Goal: Task Accomplishment & Management: Manage account settings

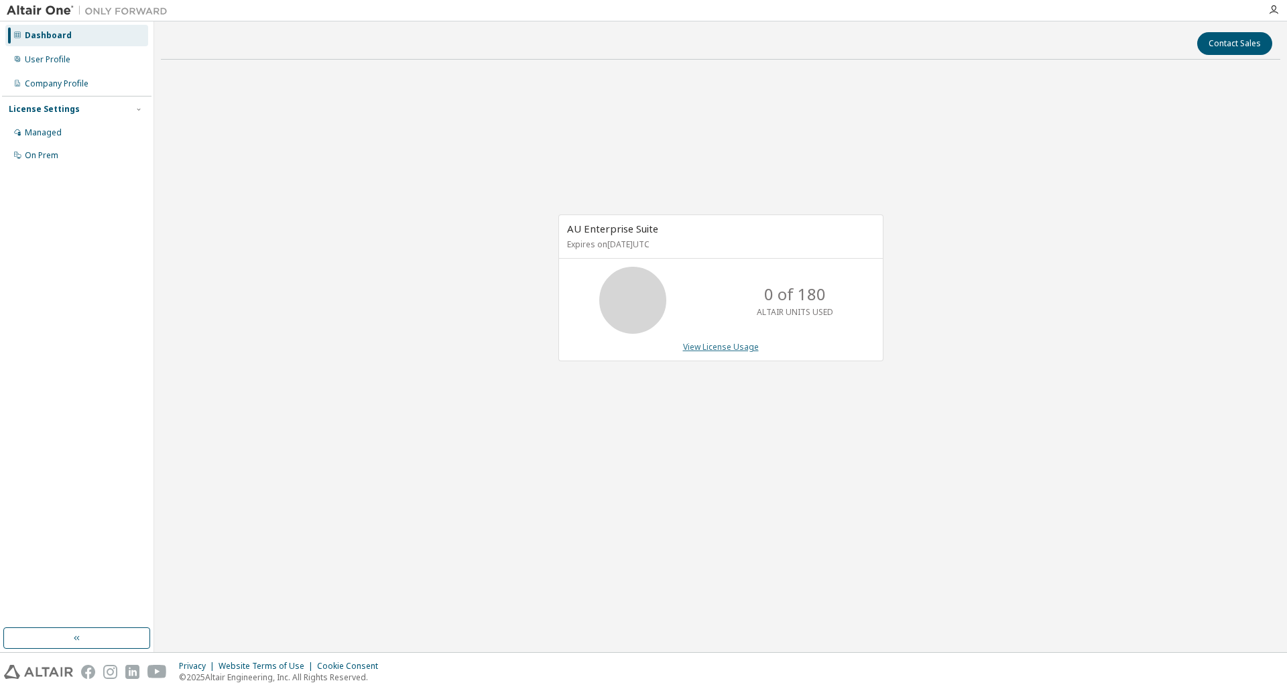
click at [725, 347] on link "View License Usage" at bounding box center [721, 346] width 76 height 11
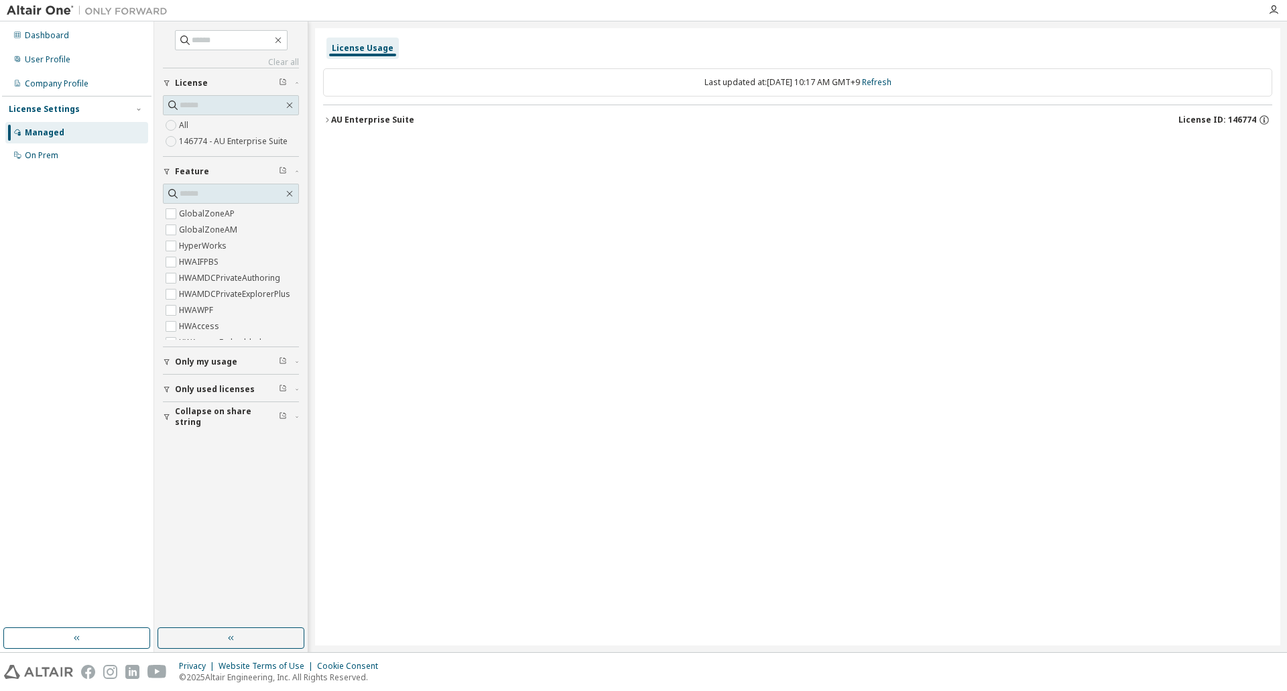
click at [328, 118] on icon "button" at bounding box center [327, 120] width 8 height 8
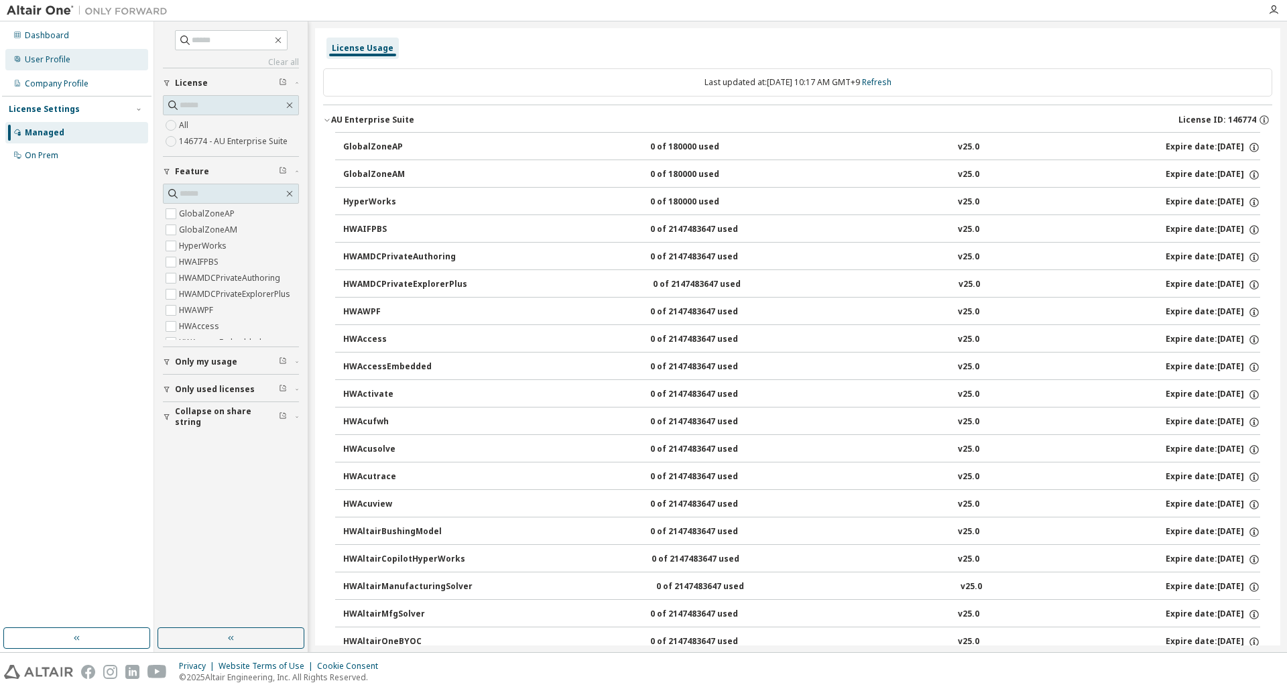
click at [36, 64] on div "User Profile" at bounding box center [48, 59] width 46 height 11
